Goal: Task Accomplishment & Management: Use online tool/utility

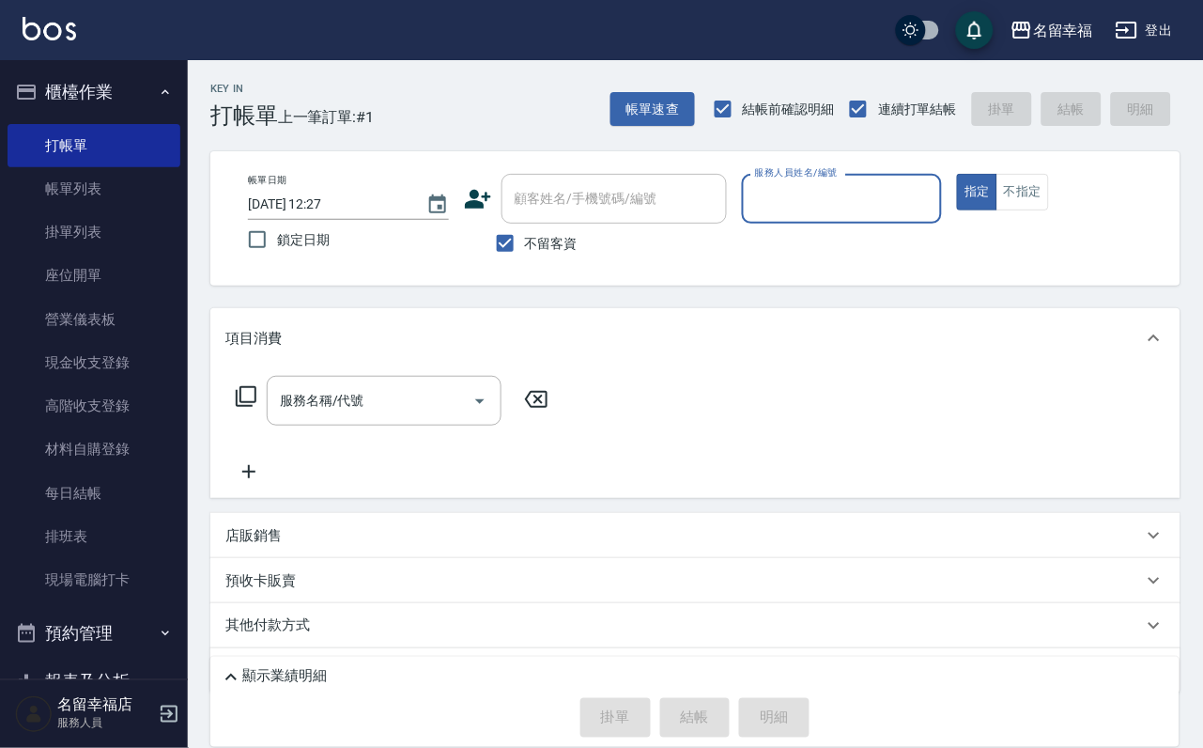
click at [902, 193] on input "服務人員姓名/編號" at bounding box center [842, 198] width 184 height 33
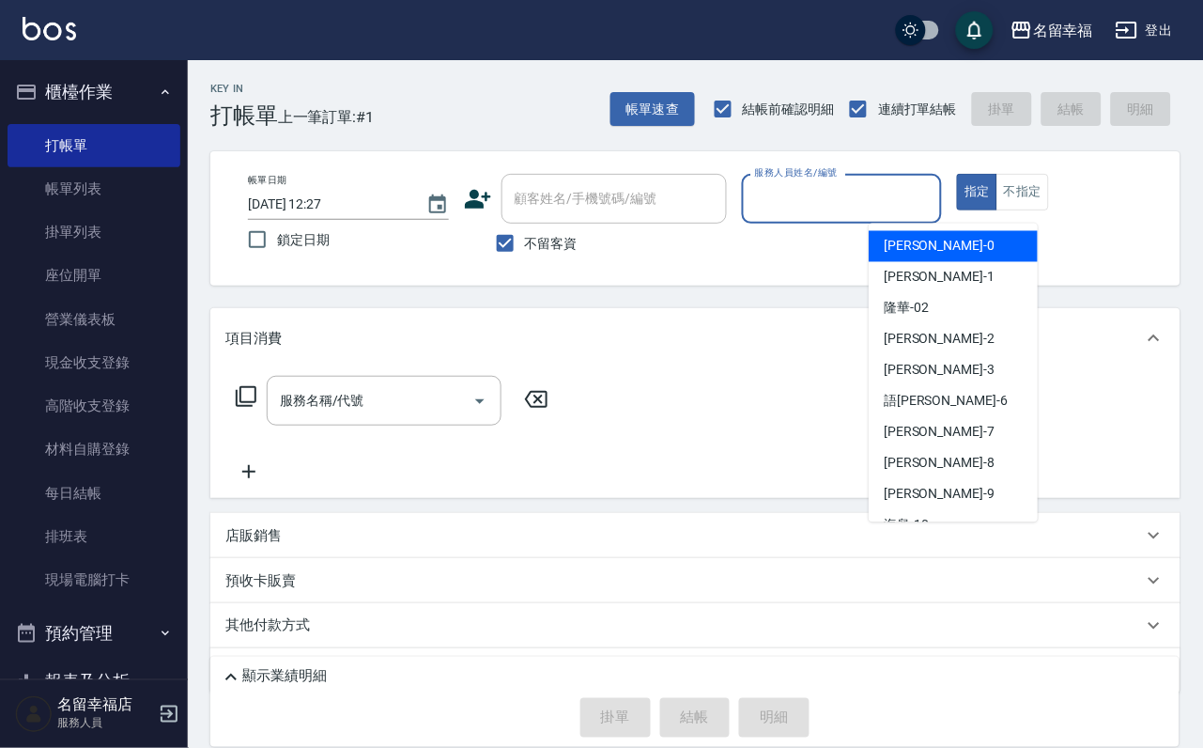
click at [921, 243] on span "小靜 -0" at bounding box center [939, 247] width 111 height 20
type input "小靜-0"
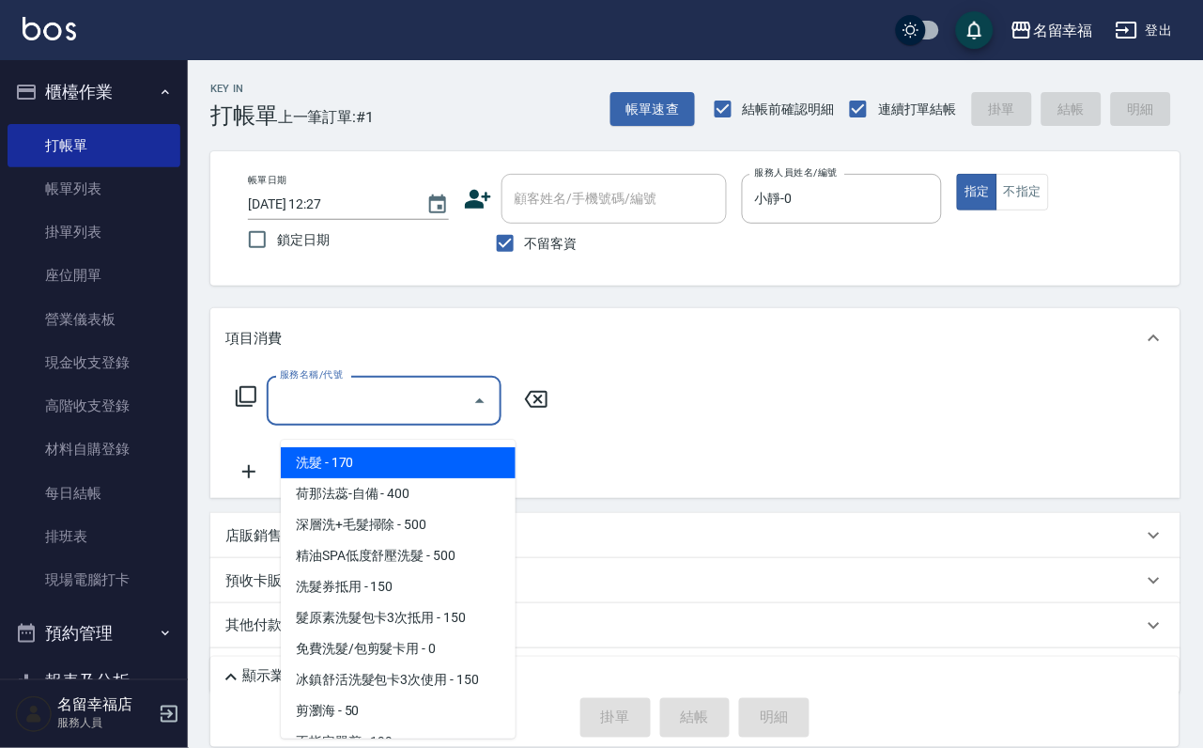
click at [356, 406] on div "服務名稱/代號 服務名稱/代號" at bounding box center [384, 401] width 235 height 50
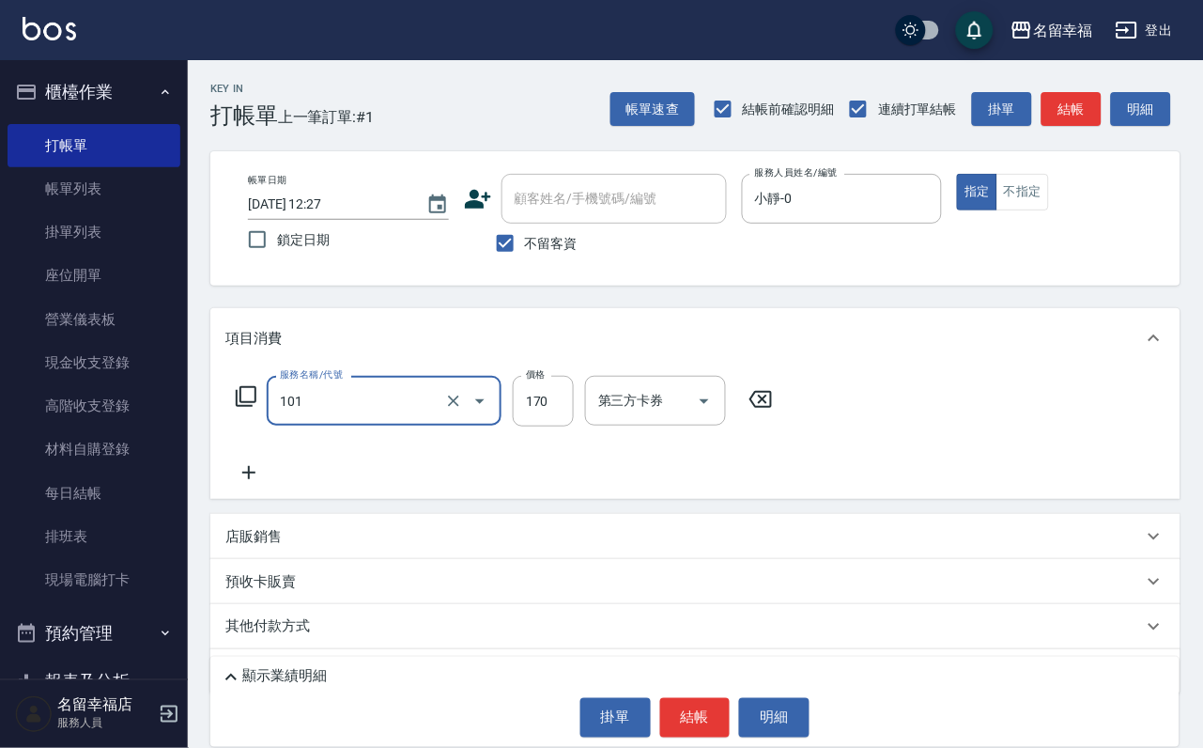
type input "洗髮(101)"
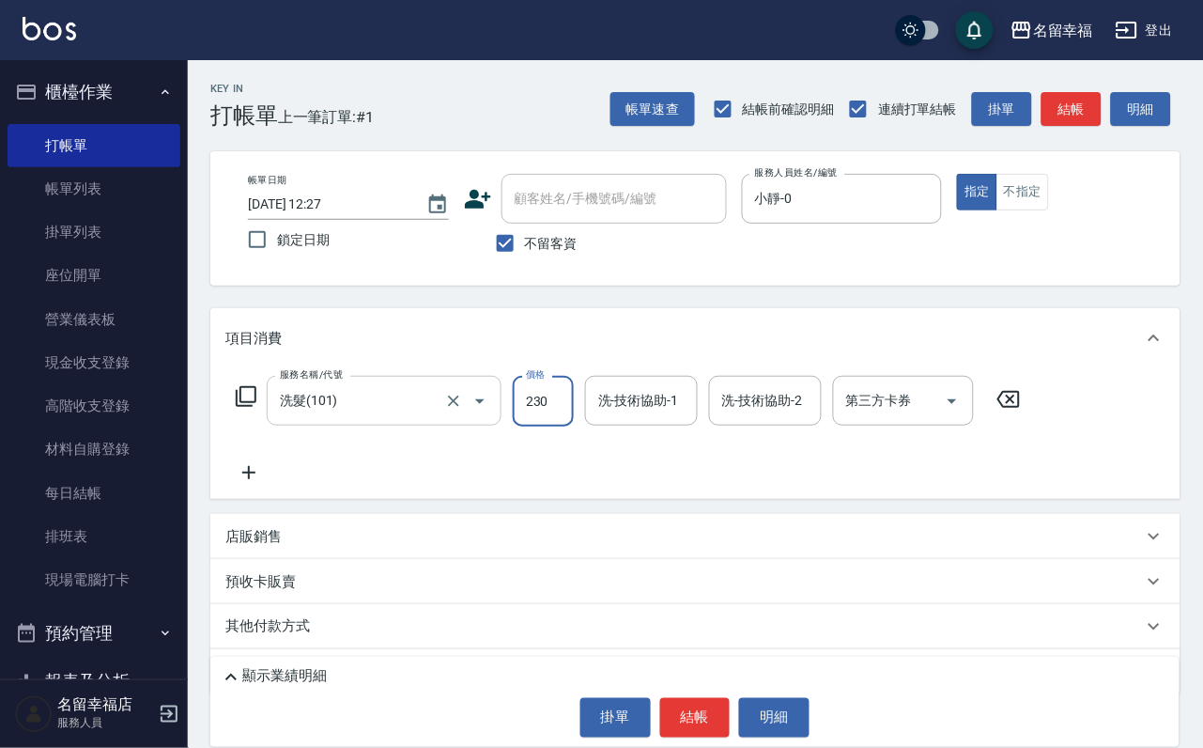
type input "230"
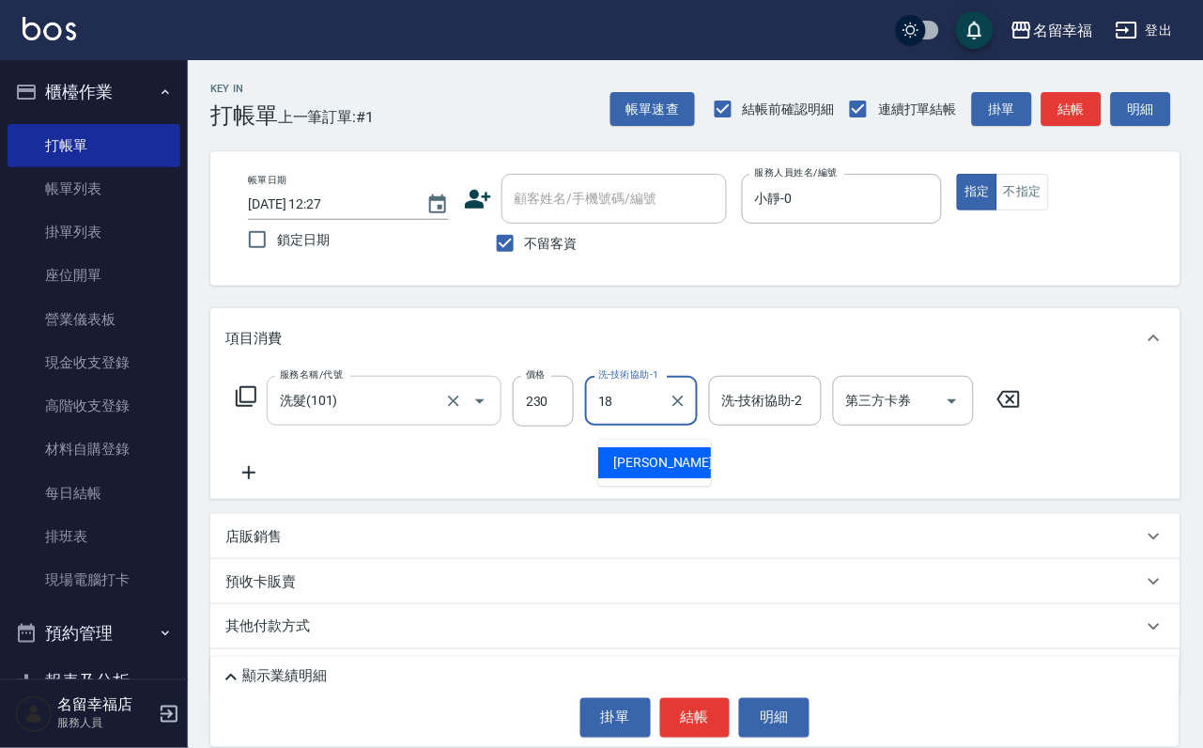
type input "[PERSON_NAME]-18"
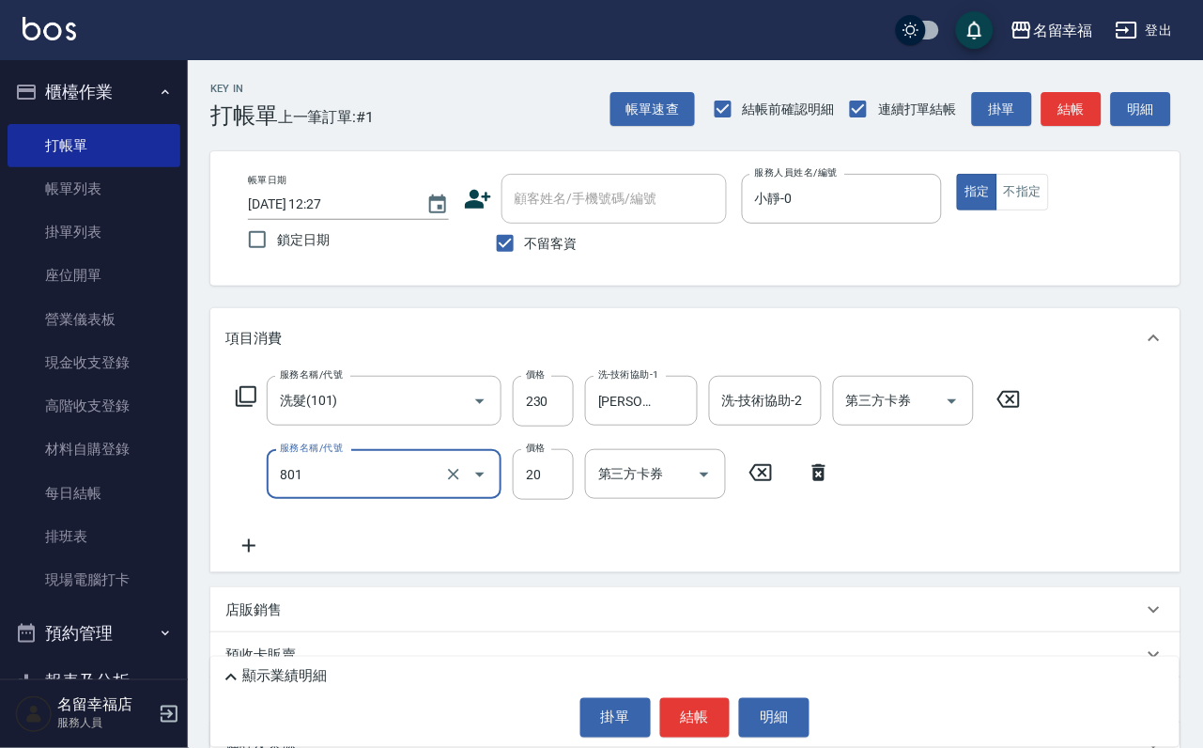
type input "潤絲(801)"
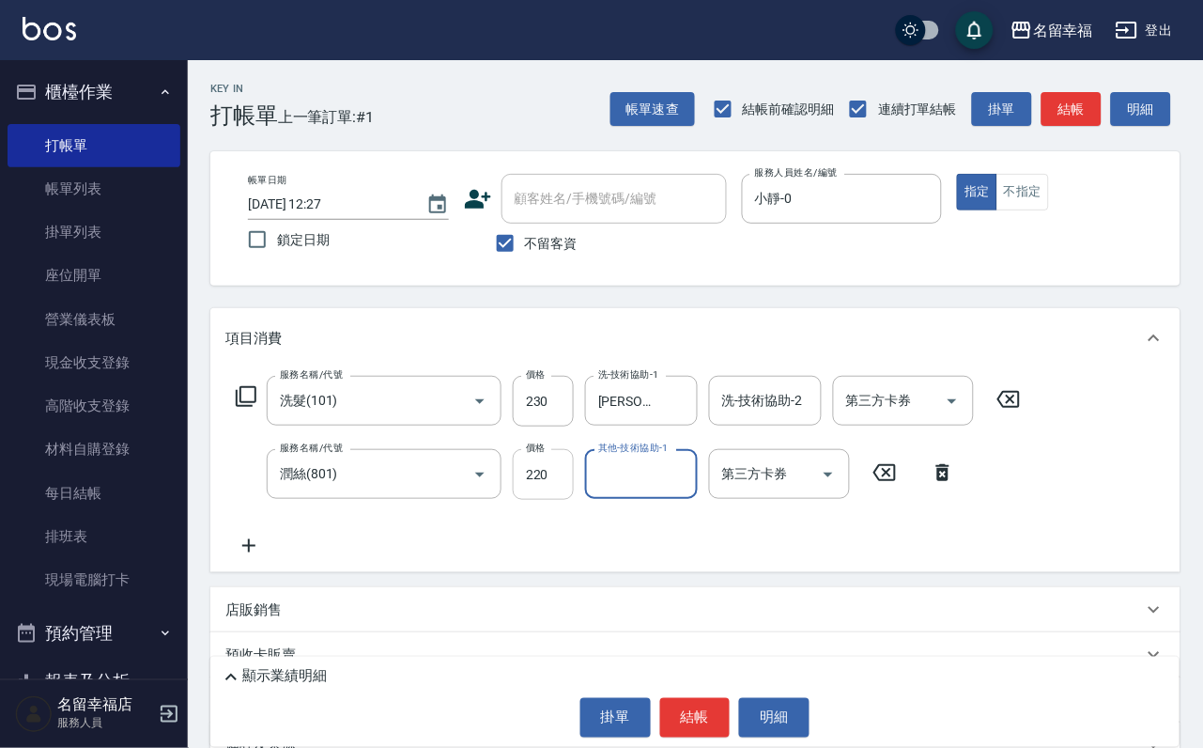
click at [532, 500] on input "220" at bounding box center [543, 474] width 61 height 51
type input "20"
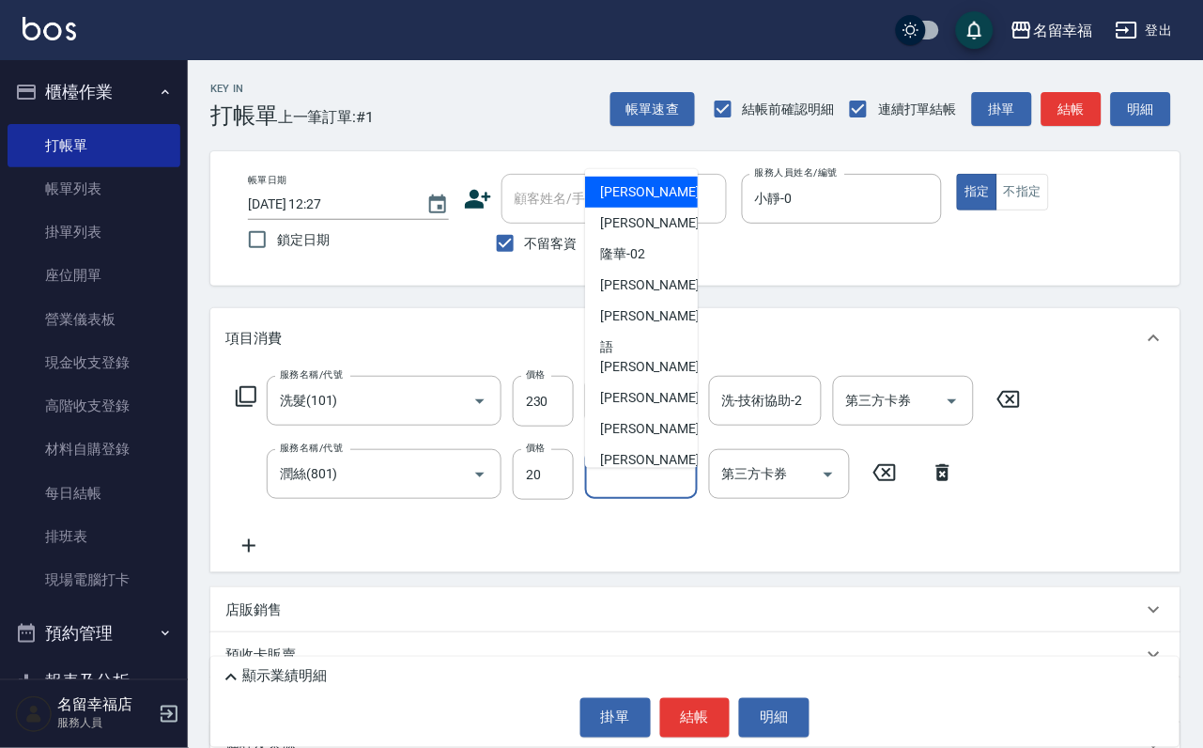
click at [664, 490] on input "其他-技術協助-1" at bounding box center [642, 473] width 96 height 33
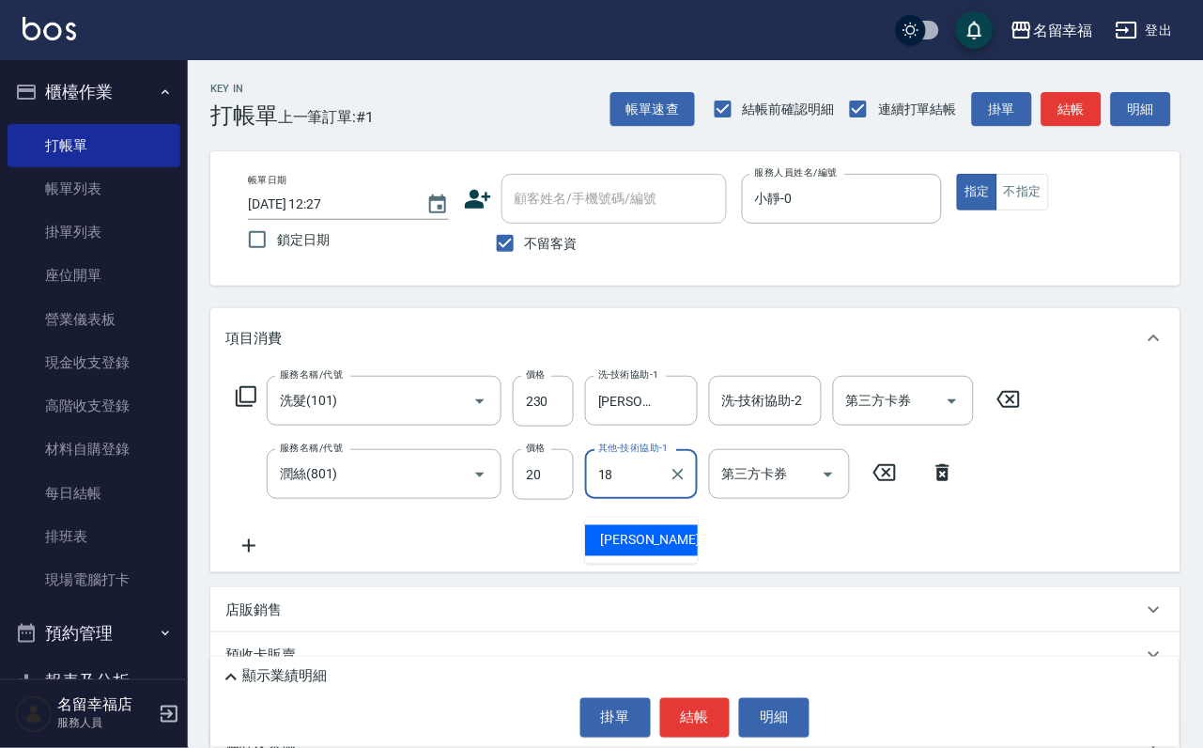
type input "[PERSON_NAME]-18"
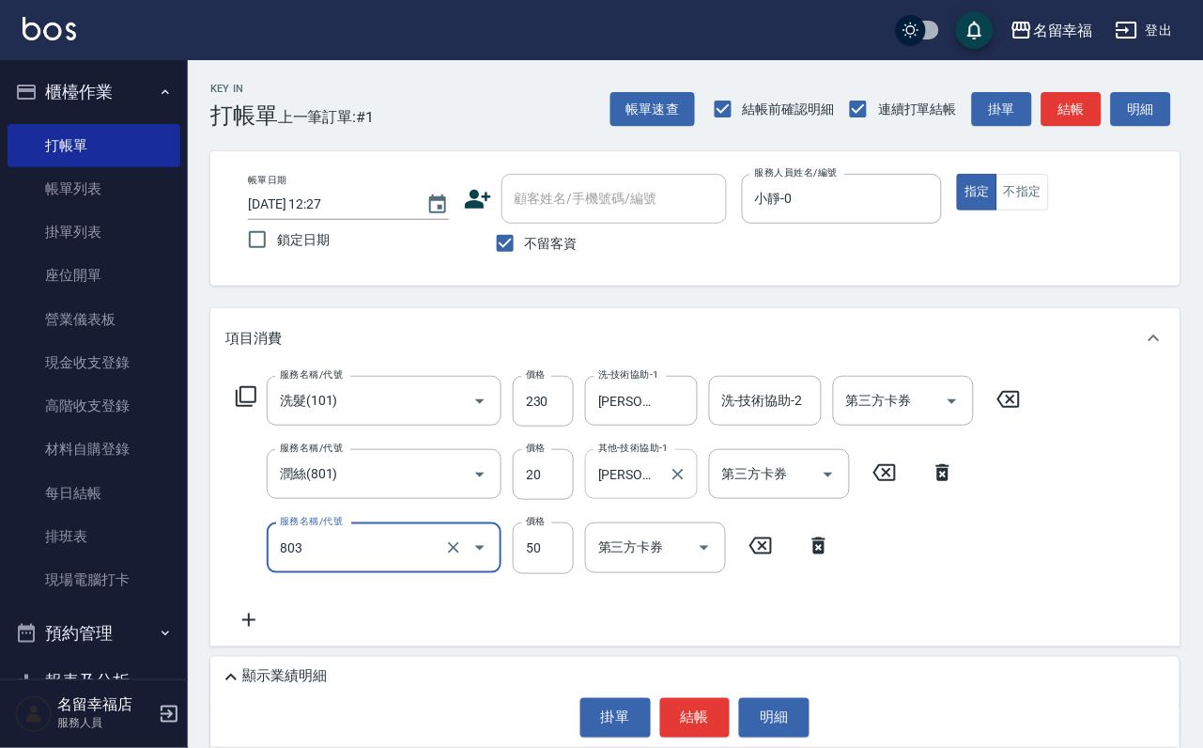
type input "吹捲/夾直/電棒/玉米鬚/青捲(803)"
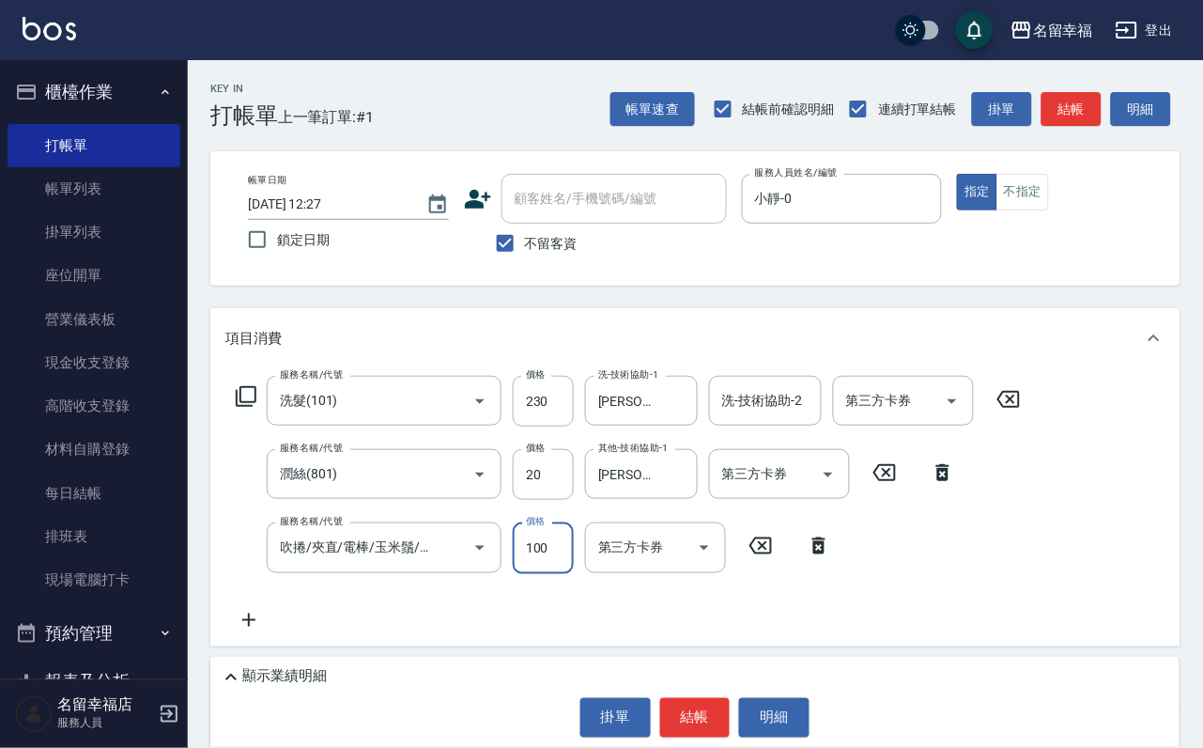
type input "100"
click at [889, 581] on div "服務名稱/代號 洗髮(101) 服務名稱/代號 價格 230 價格 洗-技術協助-1 [PERSON_NAME]-18 洗-技術協助-1 洗-技術協助-2 洗…" at bounding box center [628, 503] width 807 height 255
click at [706, 721] on button "結帳" at bounding box center [695, 717] width 70 height 39
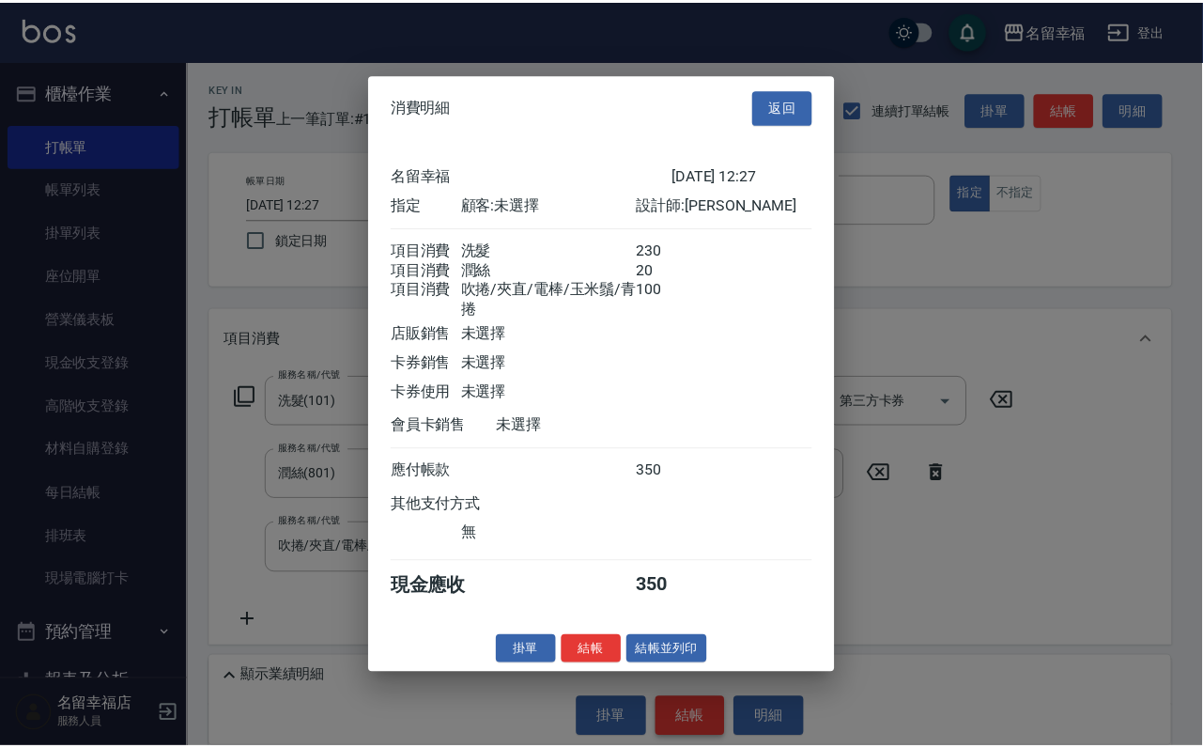
scroll to position [372, 0]
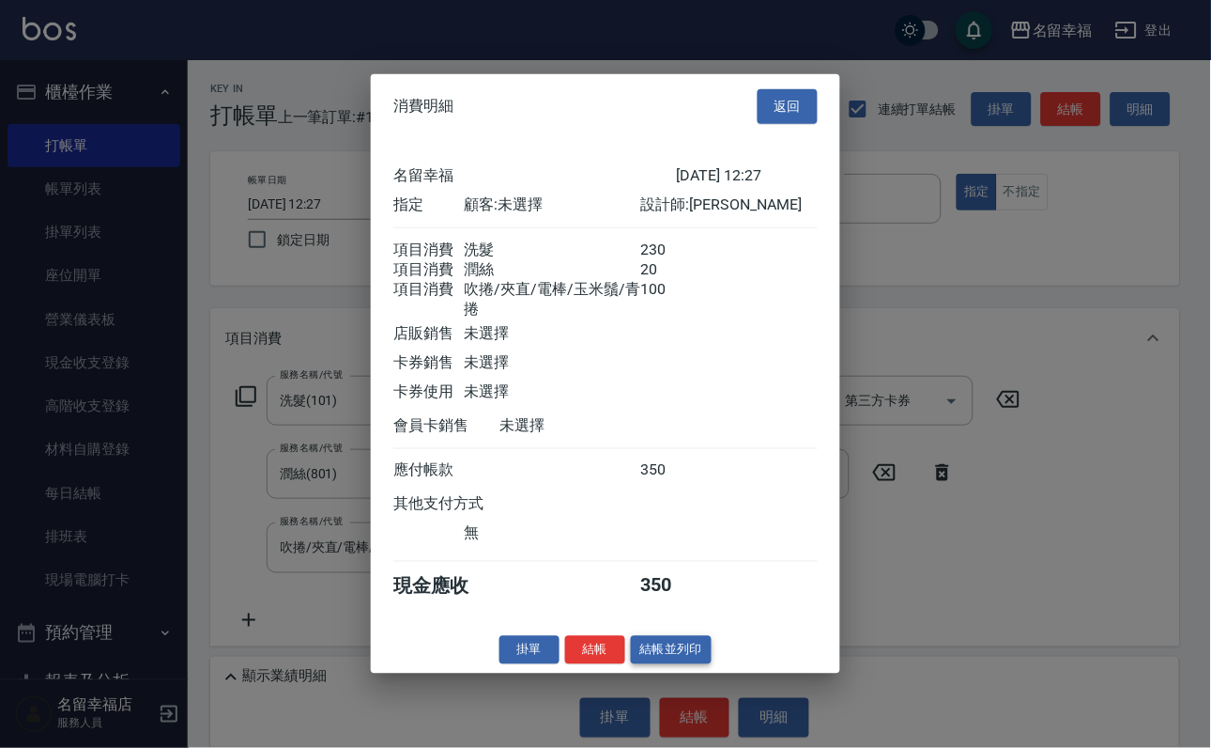
click at [706, 664] on button "結帳並列印" at bounding box center [672, 649] width 82 height 29
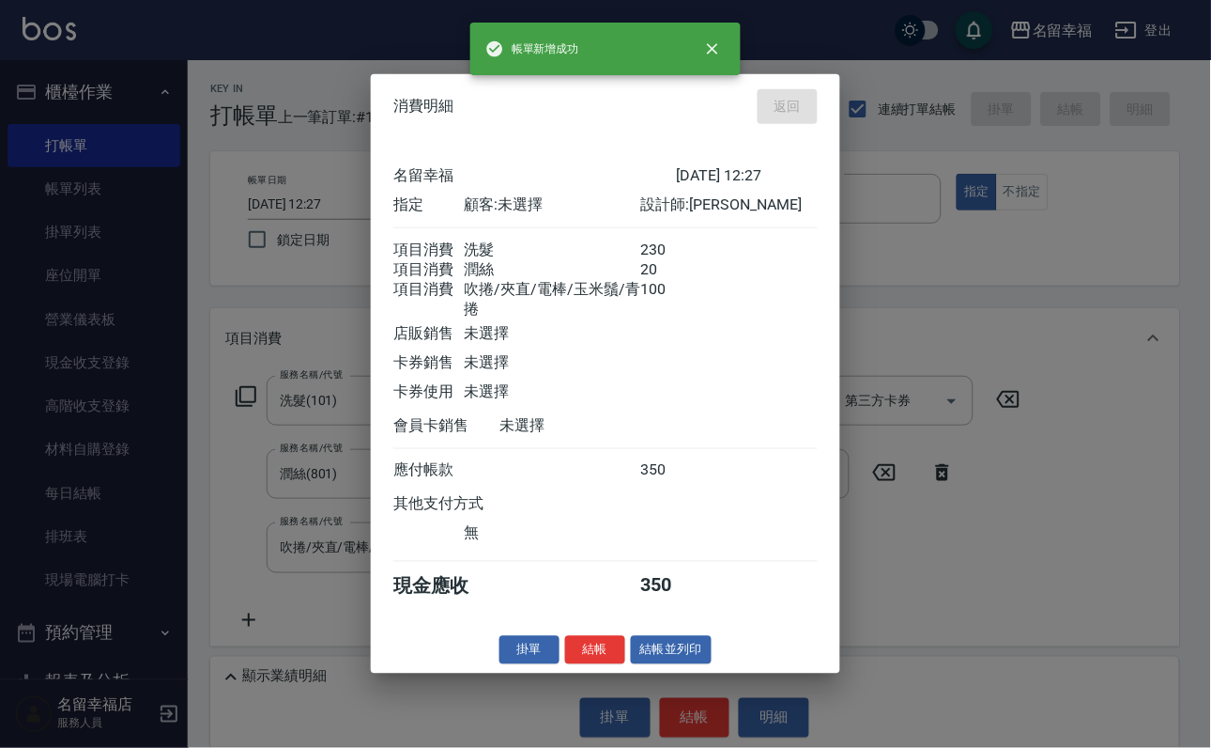
type input "[DATE] 13:05"
